Goal: Information Seeking & Learning: Learn about a topic

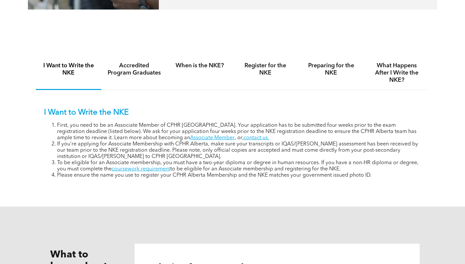
scroll to position [394, 0]
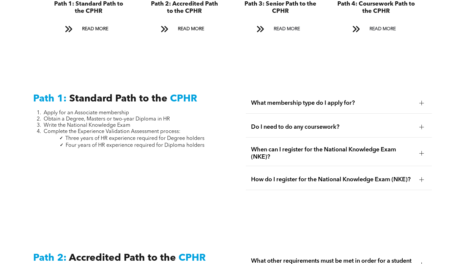
scroll to position [756, 0]
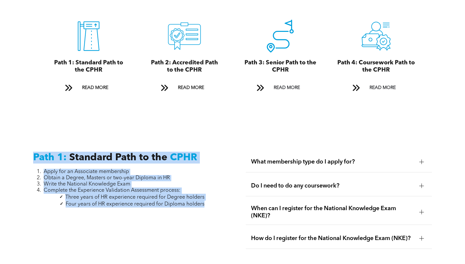
drag, startPoint x: 205, startPoint y: 198, endPoint x: 29, endPoint y: 143, distance: 185.2
click at [29, 147] on div "Path 1: Standard Path to the CPHR Apply for an Associate membership Obtain a De…" at bounding box center [126, 208] width 197 height 122
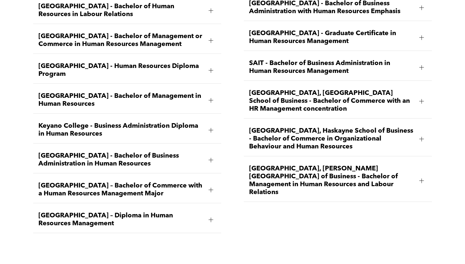
scroll to position [1010, 0]
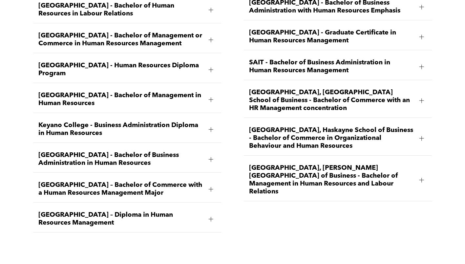
click at [316, 164] on span "University of Lethbridge, Dhillon School of Business - Bachelor of Management i…" at bounding box center [331, 180] width 165 height 32
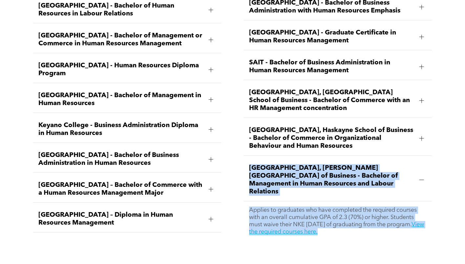
drag, startPoint x: 379, startPoint y: 212, endPoint x: 249, endPoint y: 147, distance: 145.4
click at [249, 159] on li "University of Lethbridge, Dhillon School of Business - Bachelor of Management i…" at bounding box center [338, 200] width 188 height 82
copy li "University of Lethbridge, Dhillon School of Business - Bachelor of Management i…"
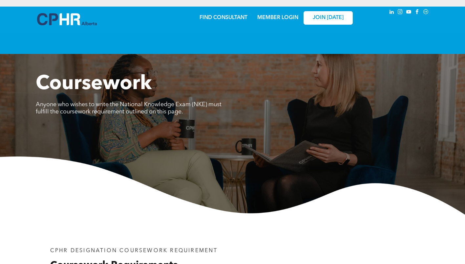
scroll to position [854, 0]
